Goal: Task Accomplishment & Management: Manage account settings

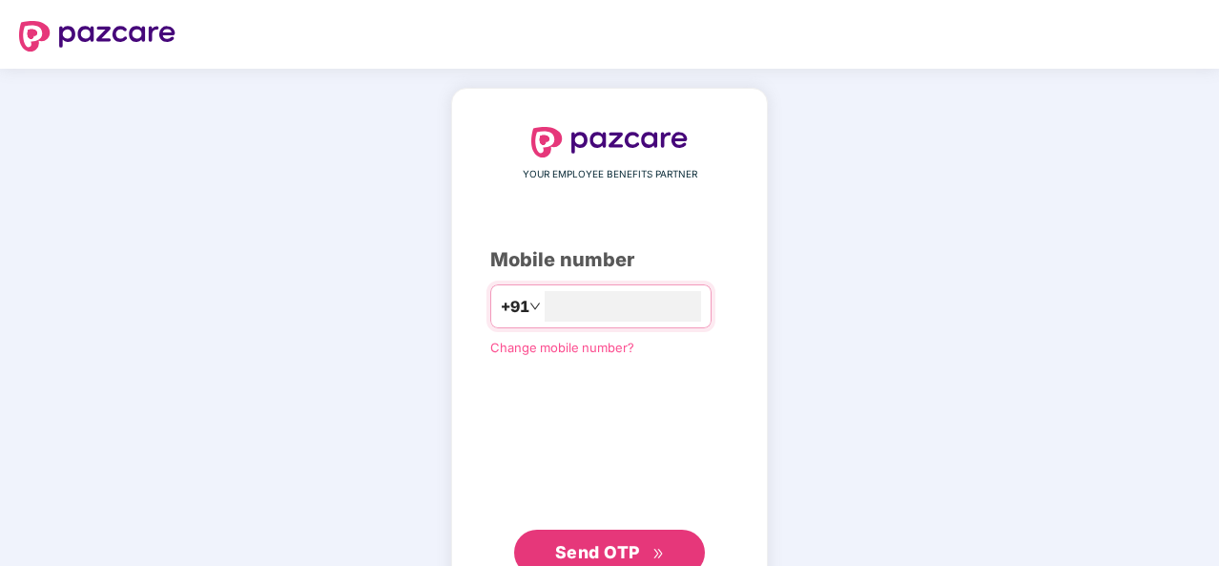
type input "**********"
click at [611, 546] on span "Send OTP" at bounding box center [597, 552] width 85 height 20
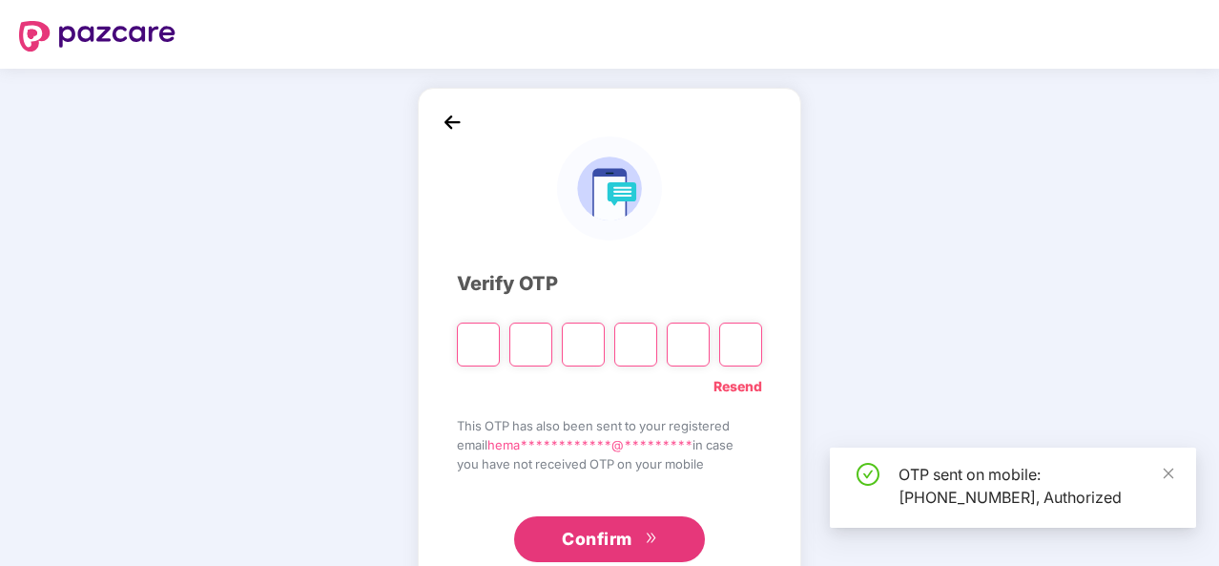
scroll to position [55, 0]
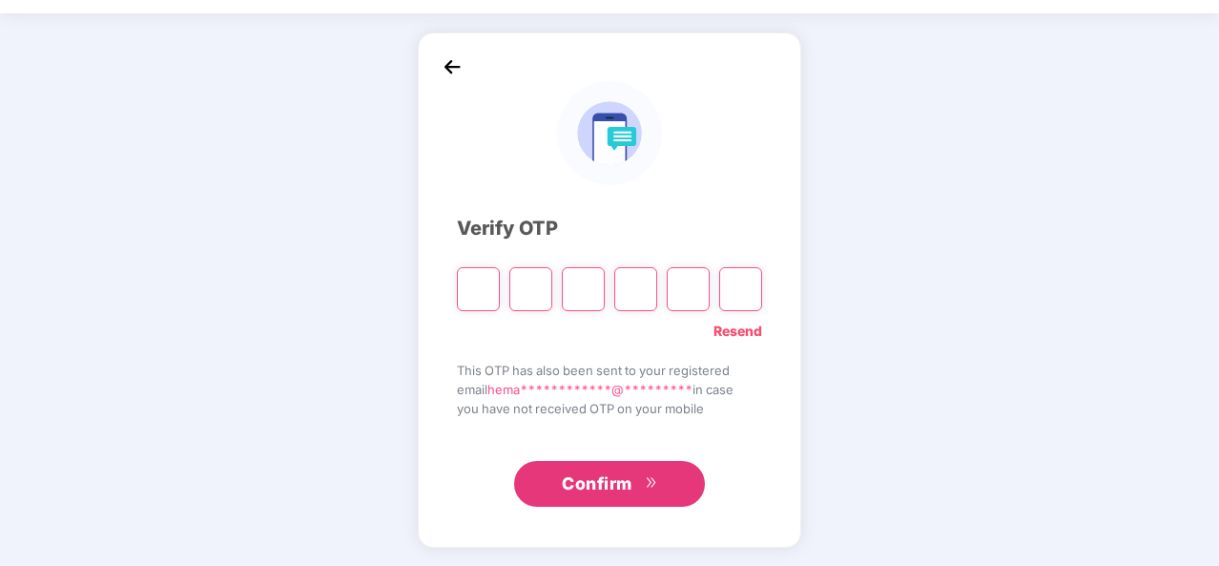
type input "*"
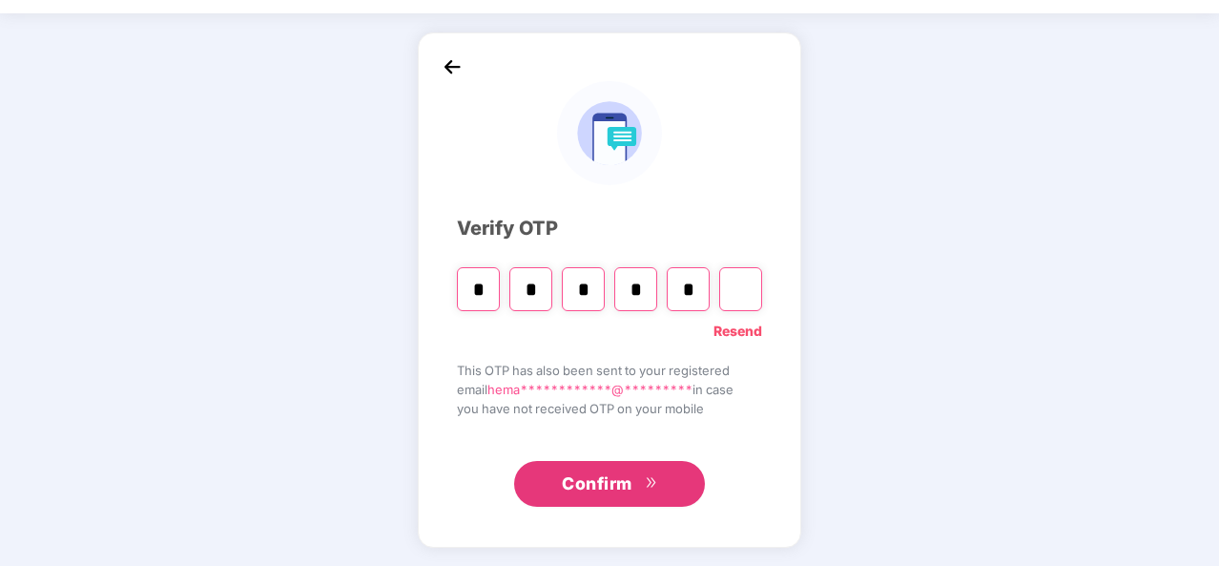
type input "*"
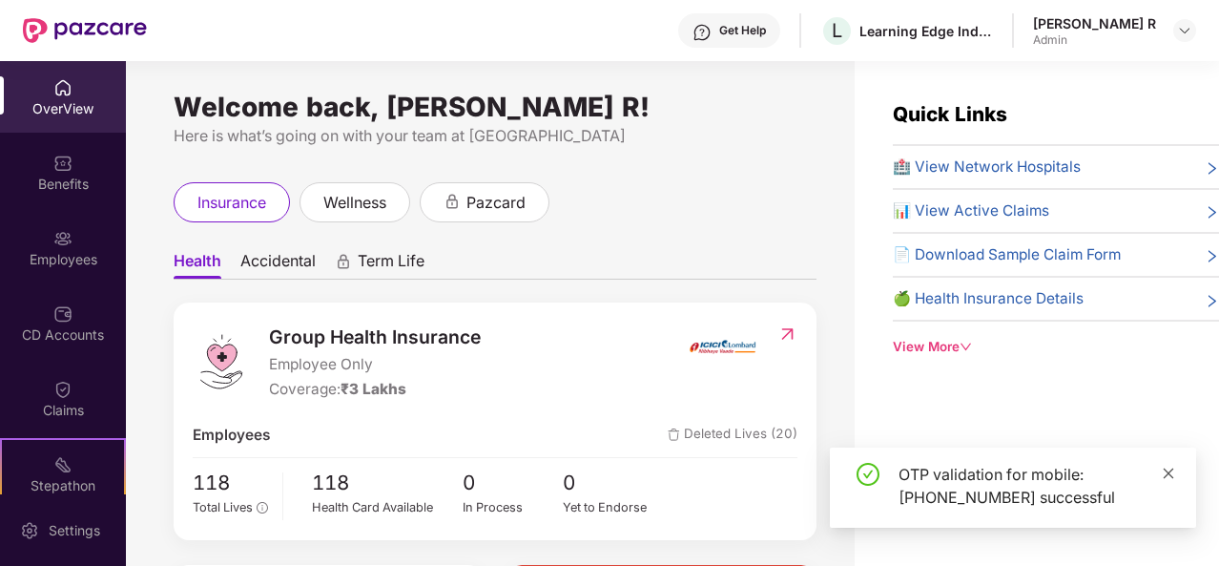
click at [1167, 475] on icon "close" at bounding box center [1168, 472] width 13 height 13
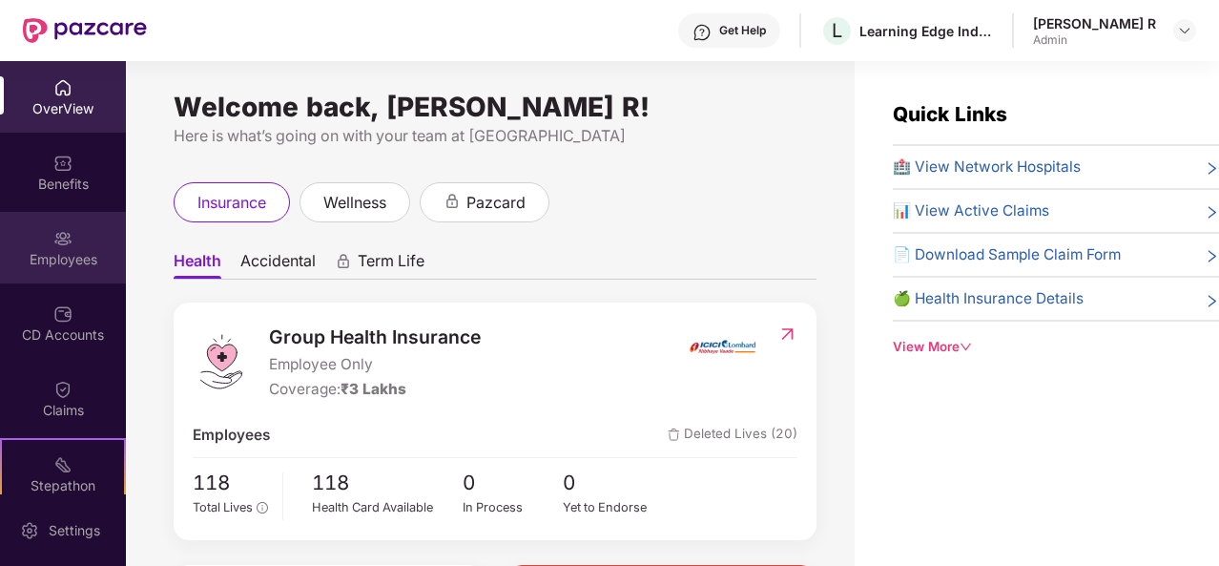
click at [63, 250] on div "Employees" at bounding box center [63, 259] width 126 height 19
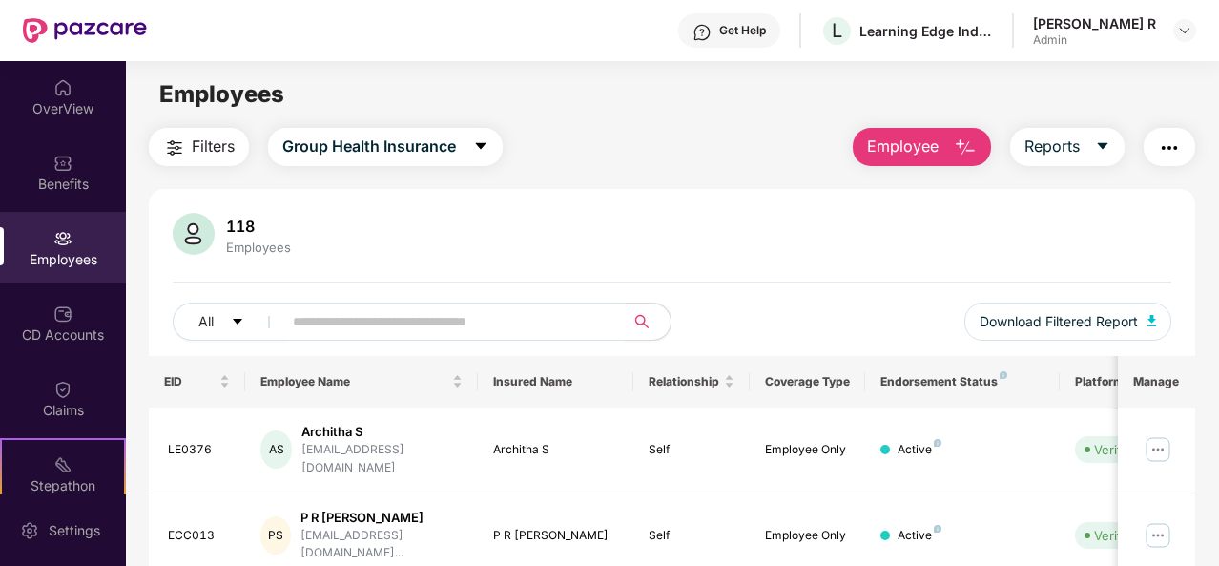
click at [464, 329] on input "text" at bounding box center [446, 321] width 306 height 29
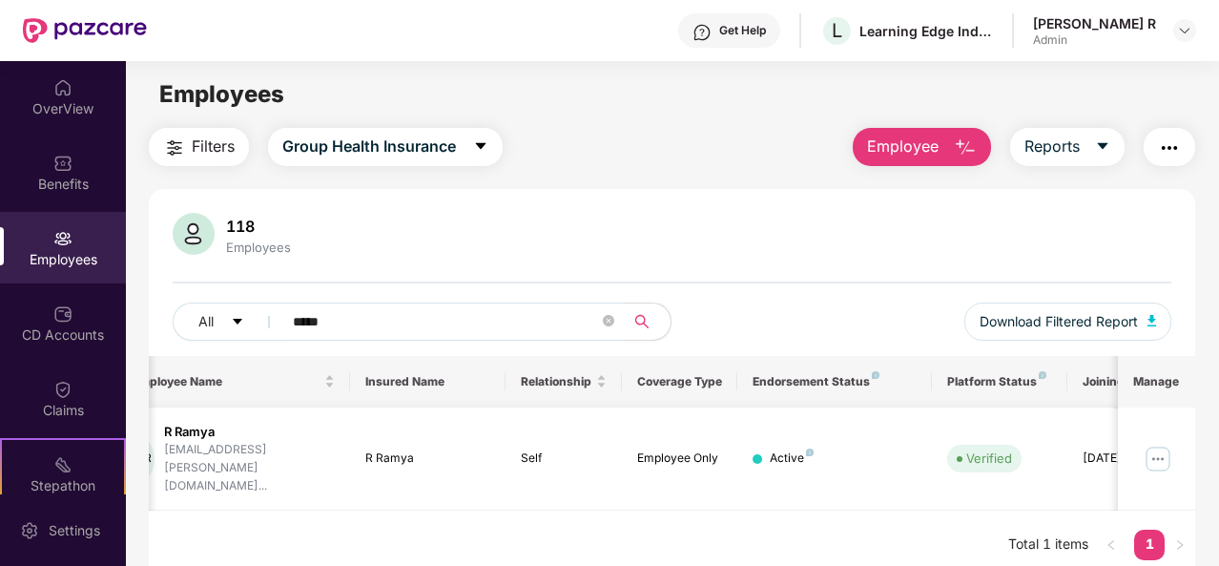
scroll to position [0, 191]
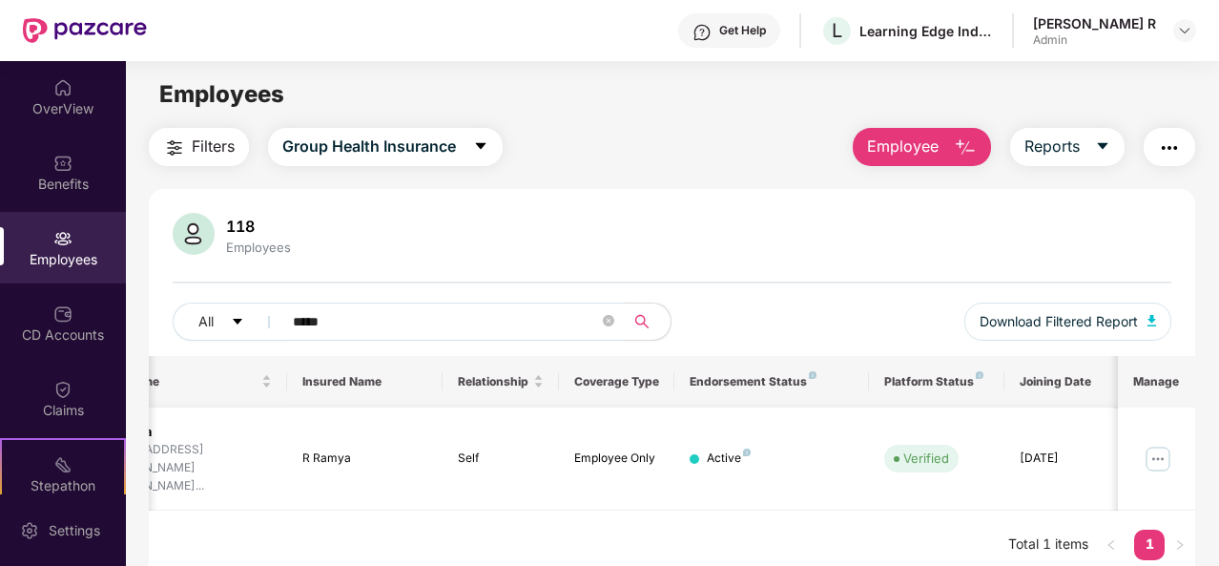
type input "*****"
click at [1162, 444] on img at bounding box center [1158, 459] width 31 height 31
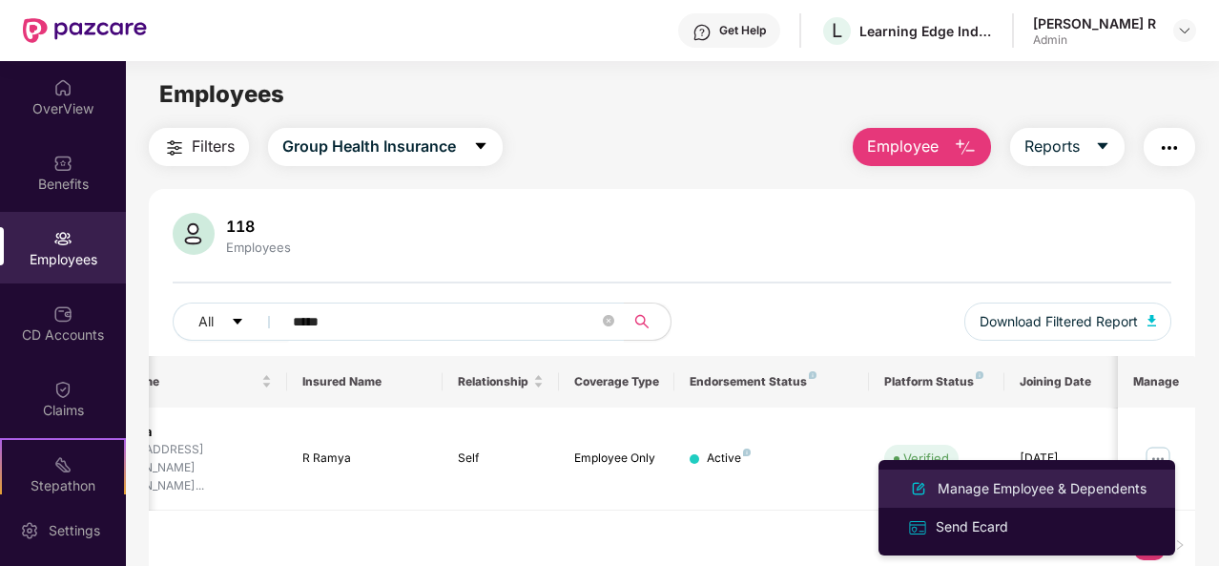
click at [986, 499] on div "Manage Employee & Dependents" at bounding box center [1026, 488] width 247 height 23
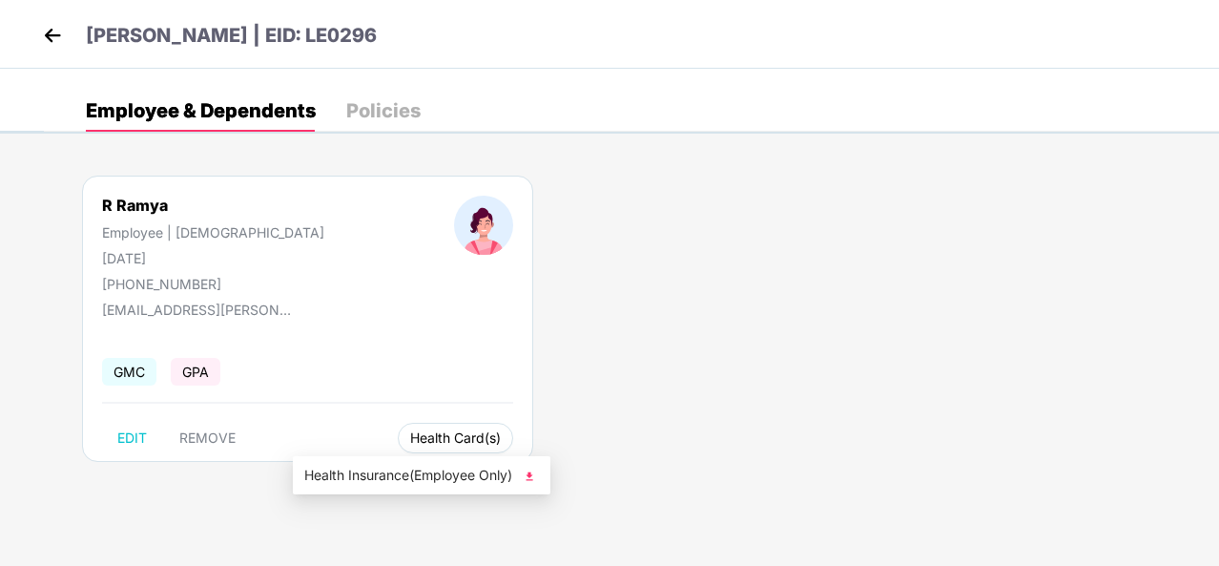
click at [410, 441] on span "Health Card(s)" at bounding box center [455, 438] width 91 height 10
click at [528, 474] on img at bounding box center [529, 475] width 19 height 19
